Goal: Find specific page/section: Find specific page/section

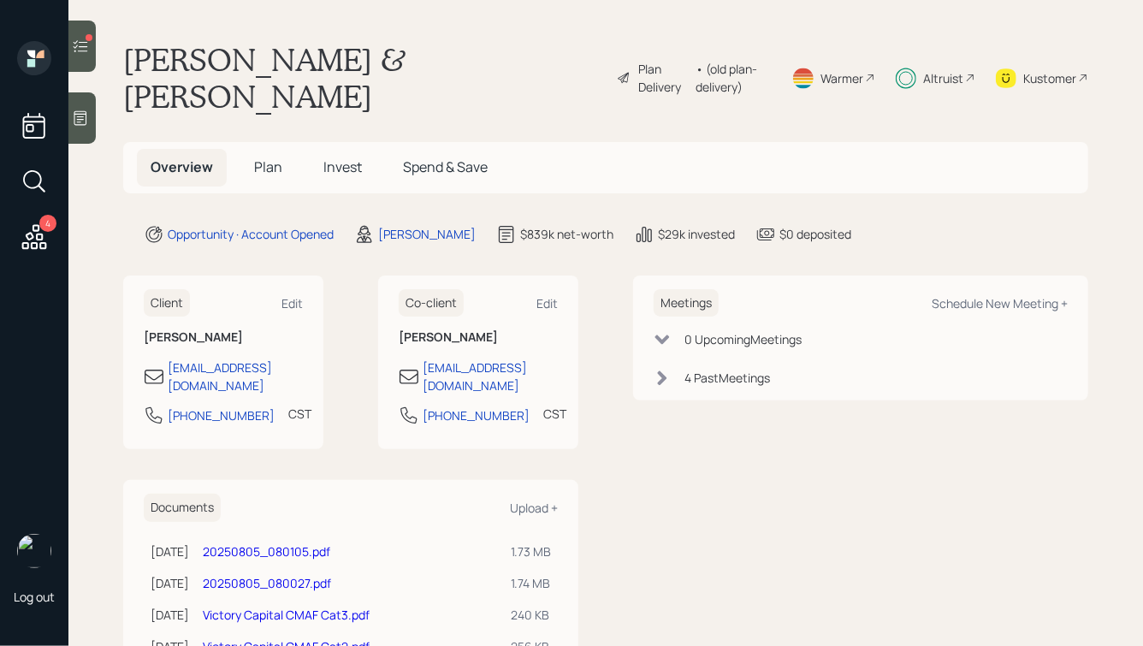
click at [1033, 69] on div "Kustomer" at bounding box center [1049, 78] width 53 height 18
